Goal: Understand process/instructions

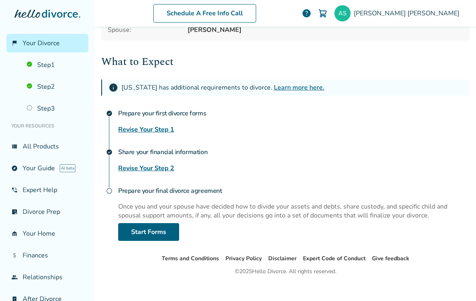
scroll to position [96, 0]
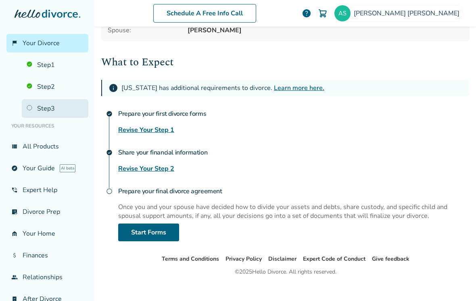
click at [39, 112] on link "Step 3" at bounding box center [55, 108] width 67 height 19
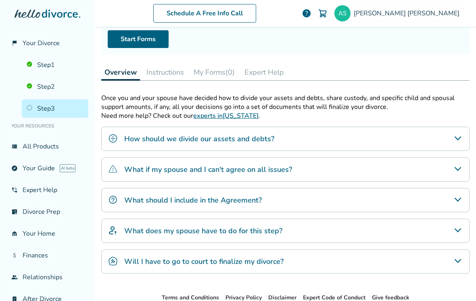
scroll to position [40, 0]
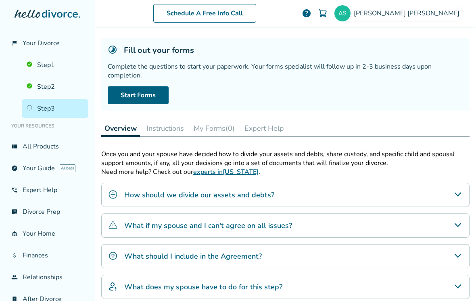
click at [159, 135] on button "Instructions" at bounding box center [165, 128] width 44 height 16
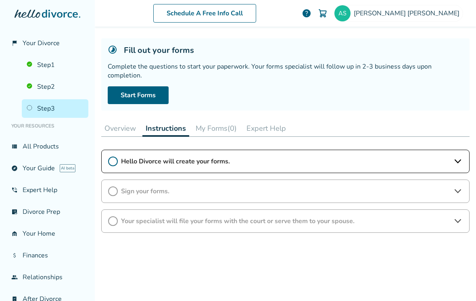
click at [213, 134] on button "My Forms (0)" at bounding box center [216, 128] width 48 height 16
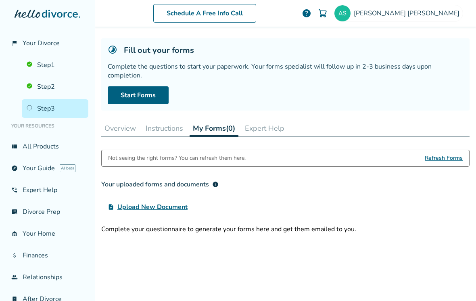
click at [116, 136] on button "Overview" at bounding box center [120, 128] width 38 height 16
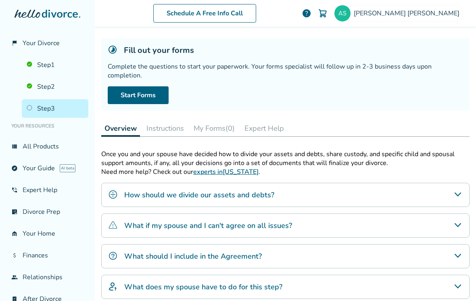
click at [177, 128] on button "Instructions" at bounding box center [165, 128] width 44 height 16
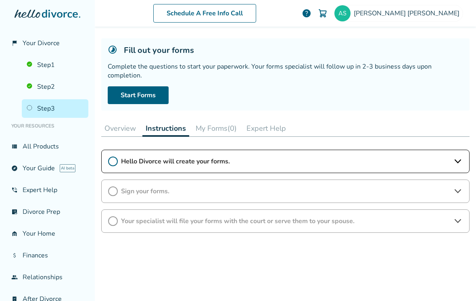
click at [115, 166] on circle at bounding box center [113, 161] width 9 height 9
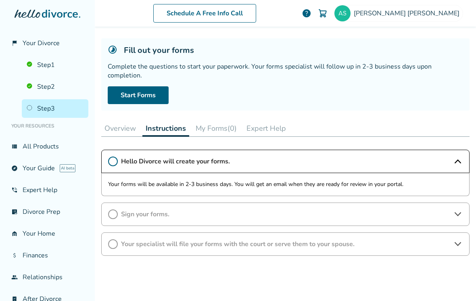
click at [217, 131] on button "My Forms (0)" at bounding box center [216, 128] width 48 height 16
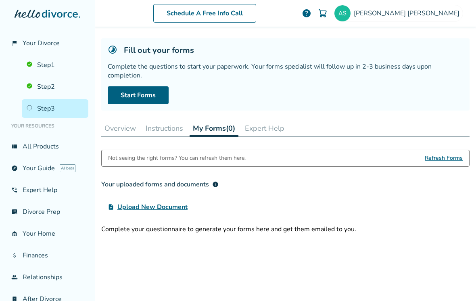
click at [172, 132] on button "Instructions" at bounding box center [164, 128] width 44 height 16
